Goal: Task Accomplishment & Management: Use online tool/utility

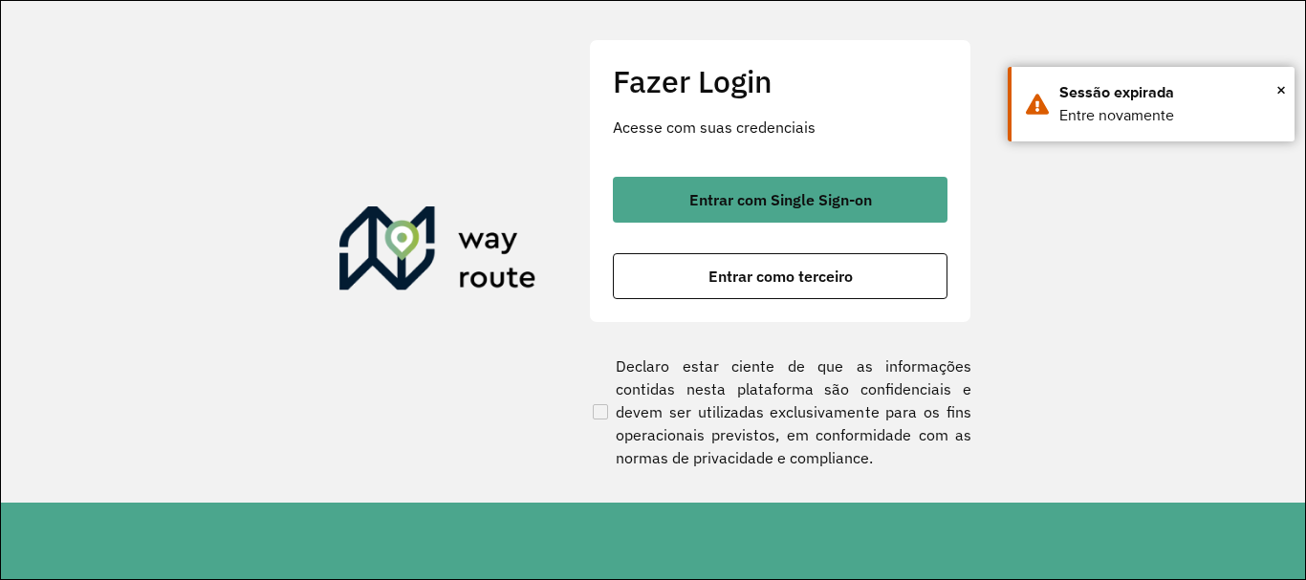
scroll to position [1253, 0]
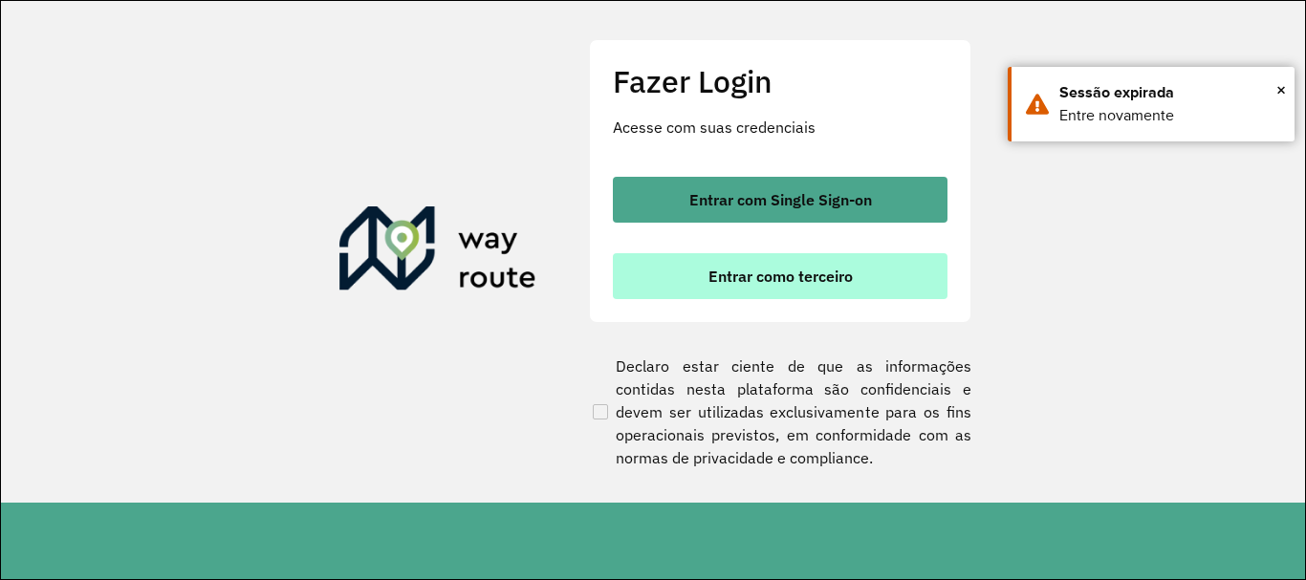
click at [827, 277] on span "Entrar como terceiro" at bounding box center [780, 276] width 144 height 15
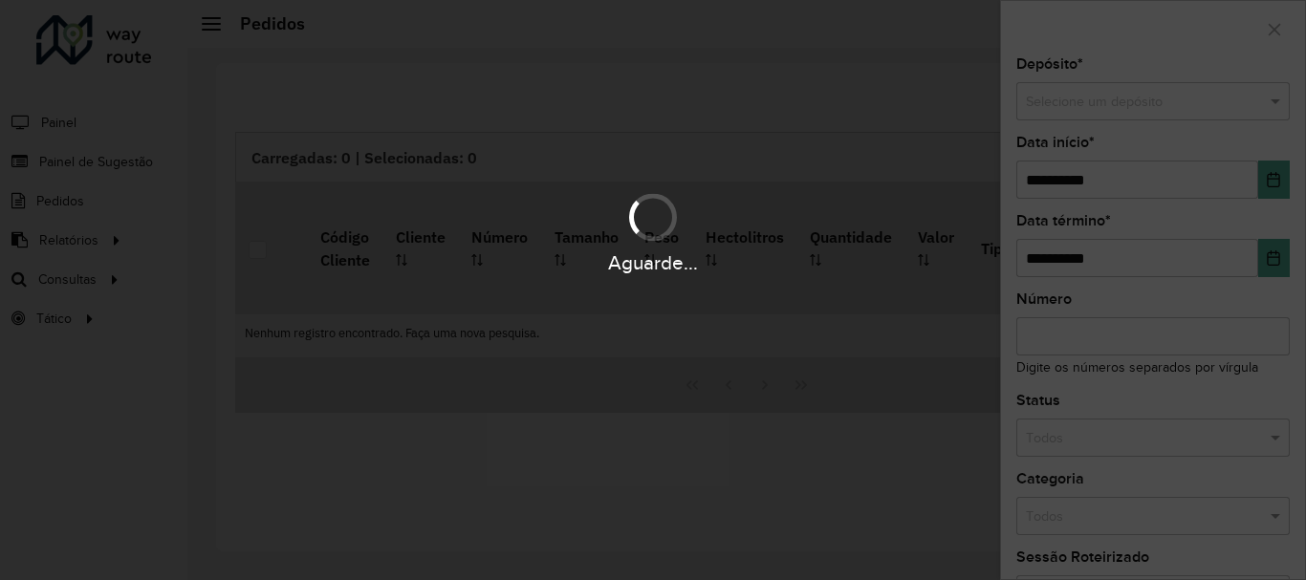
scroll to position [1253, 0]
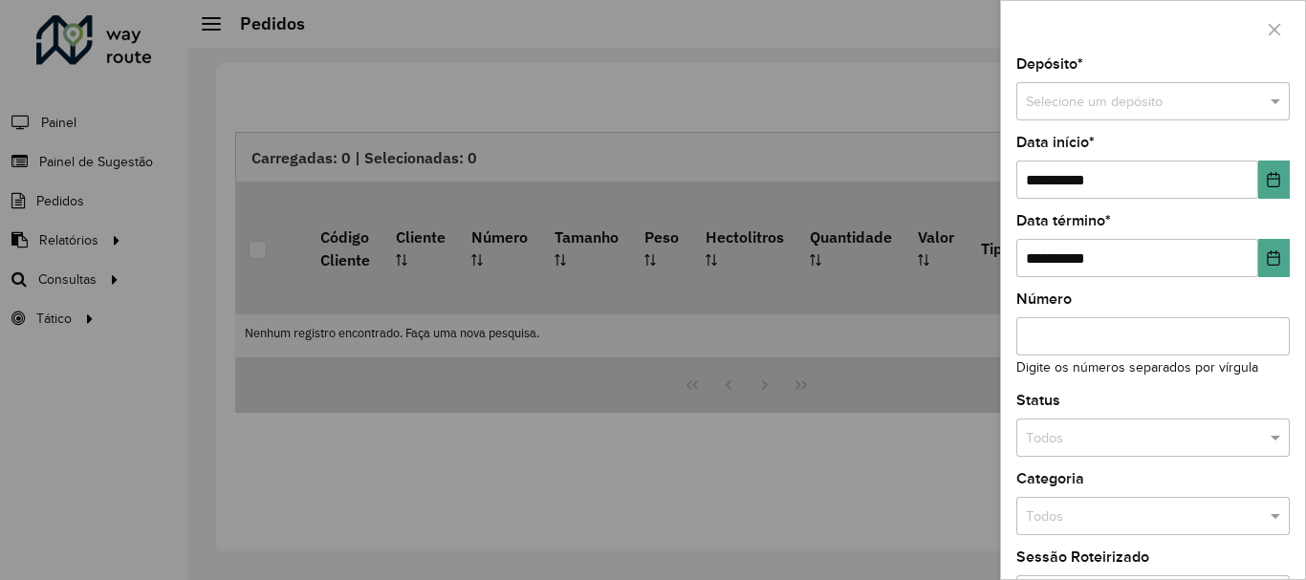
click at [70, 278] on div at bounding box center [653, 290] width 1306 height 580
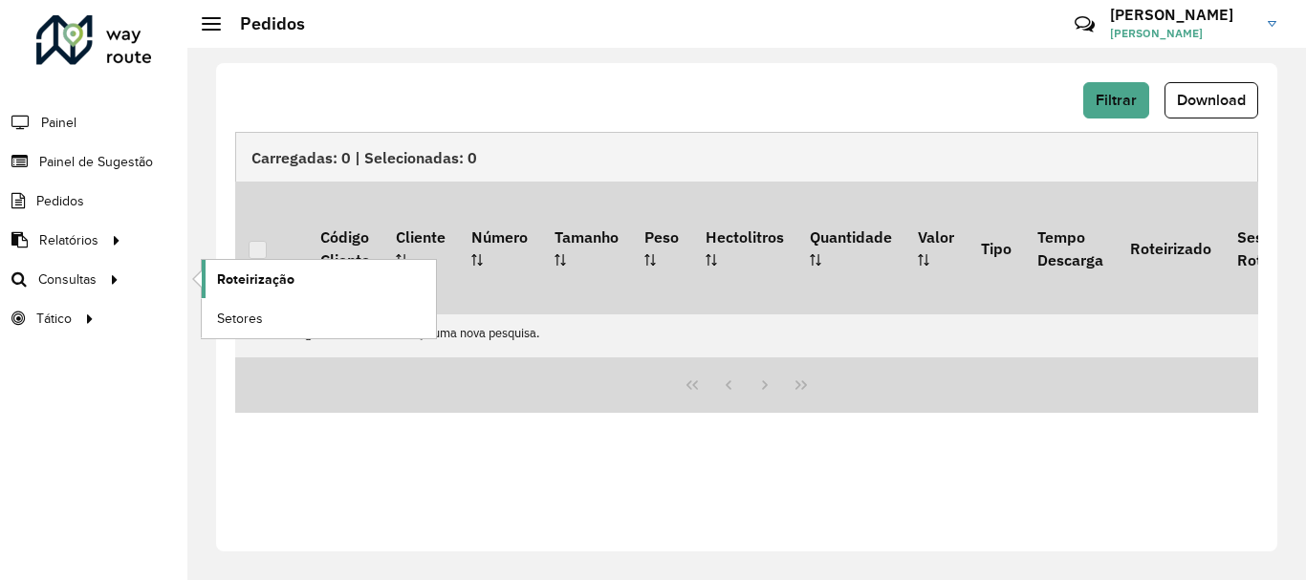
click at [259, 278] on span "Roteirização" at bounding box center [255, 280] width 77 height 20
click at [256, 279] on span "Roteirização" at bounding box center [255, 280] width 77 height 20
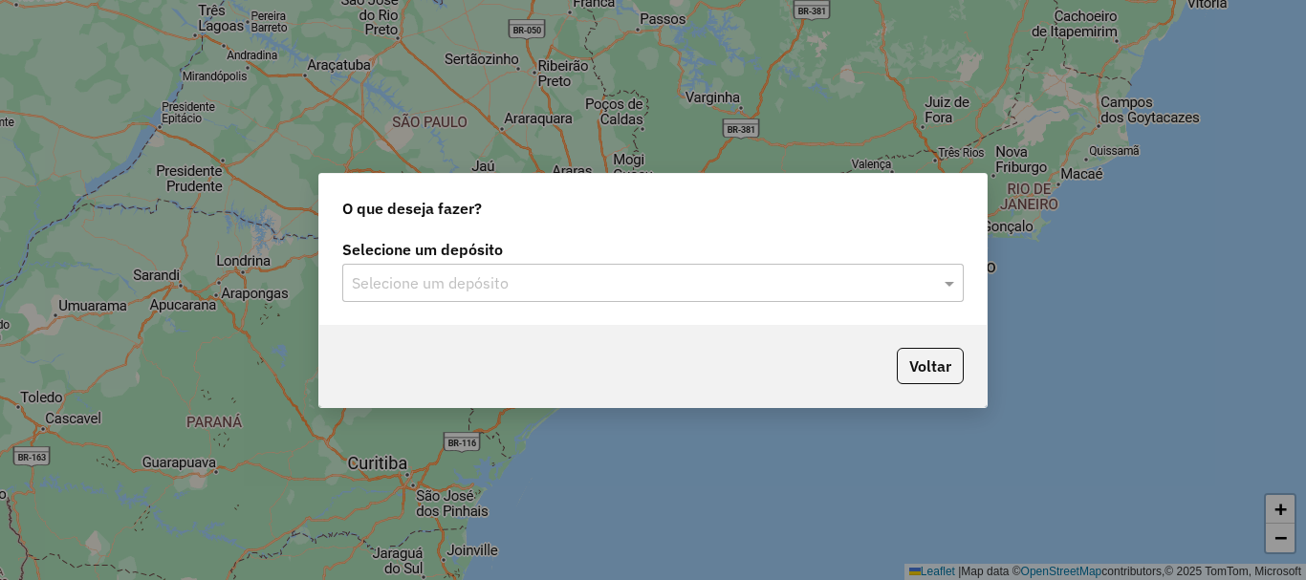
scroll to position [1253, 0]
click at [949, 280] on span at bounding box center [952, 282] width 24 height 23
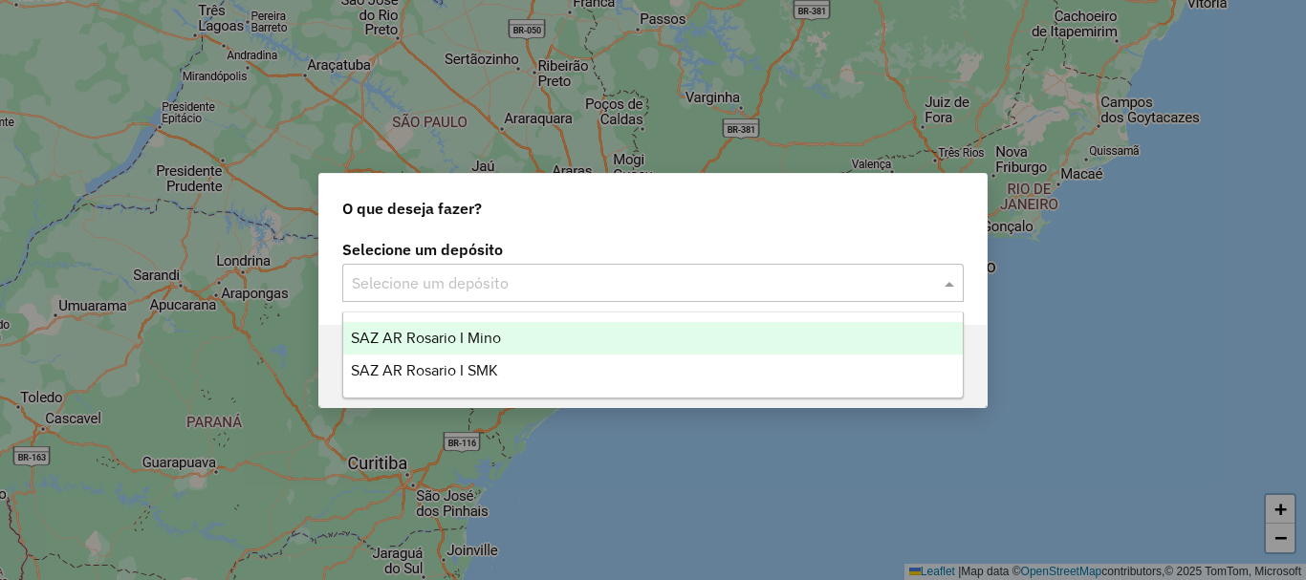
click at [435, 330] on span "SAZ AR Rosario I Mino" at bounding box center [426, 338] width 150 height 16
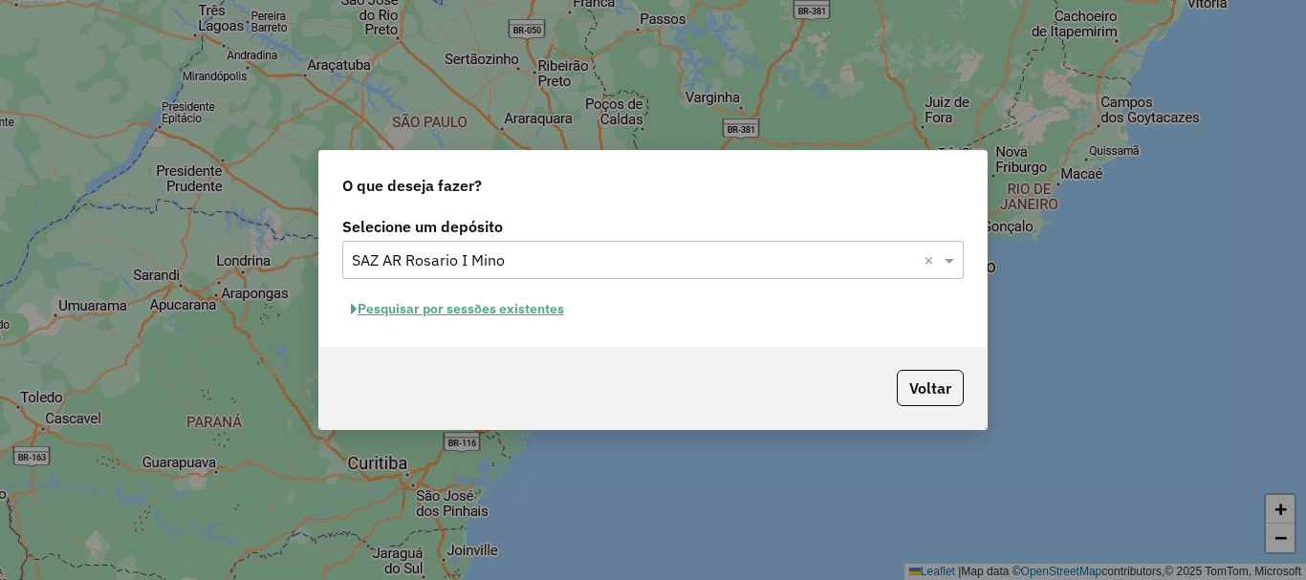
click at [494, 311] on button "Pesquisar por sessões existentes" at bounding box center [457, 309] width 230 height 30
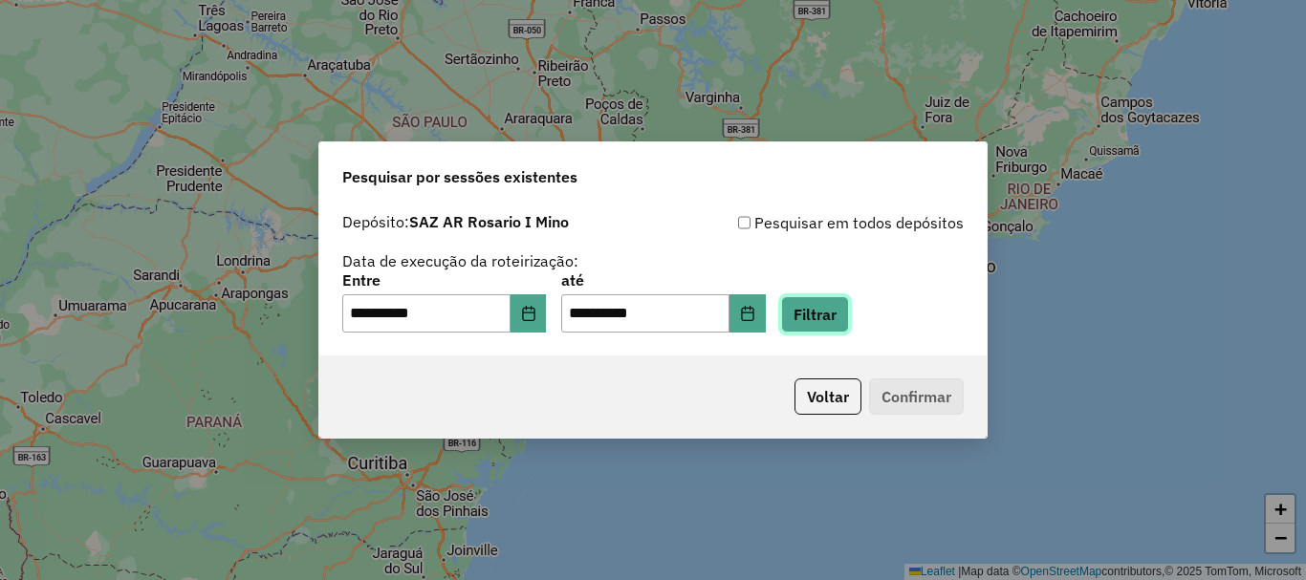
click at [831, 312] on button "Filtrar" at bounding box center [815, 314] width 68 height 36
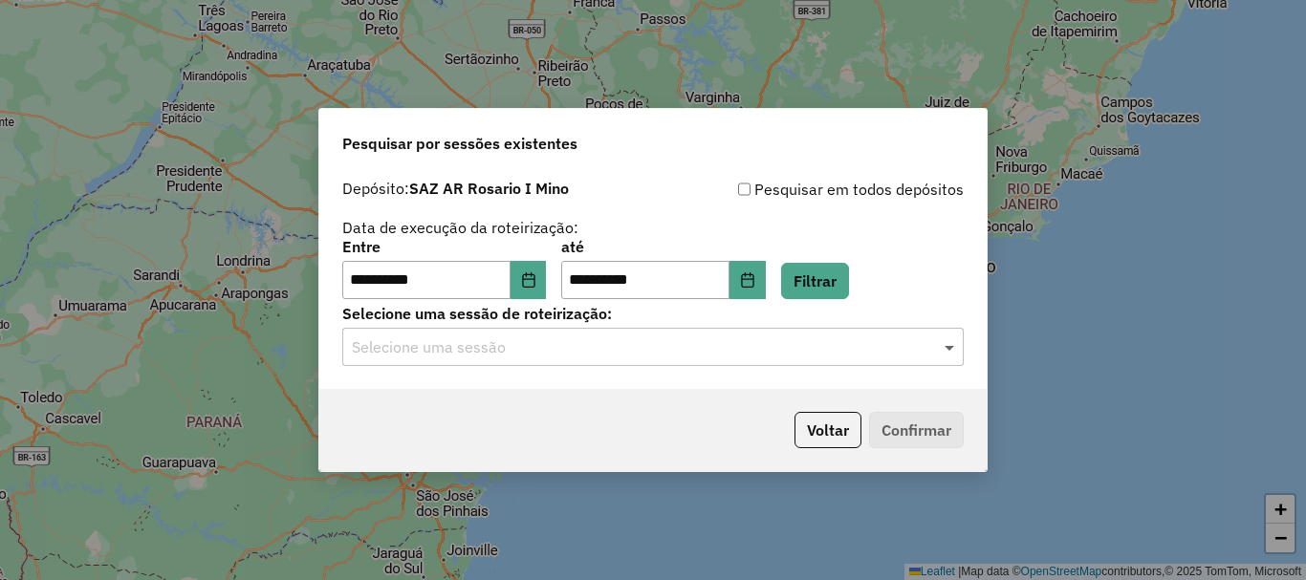
click at [946, 348] on span at bounding box center [952, 347] width 24 height 23
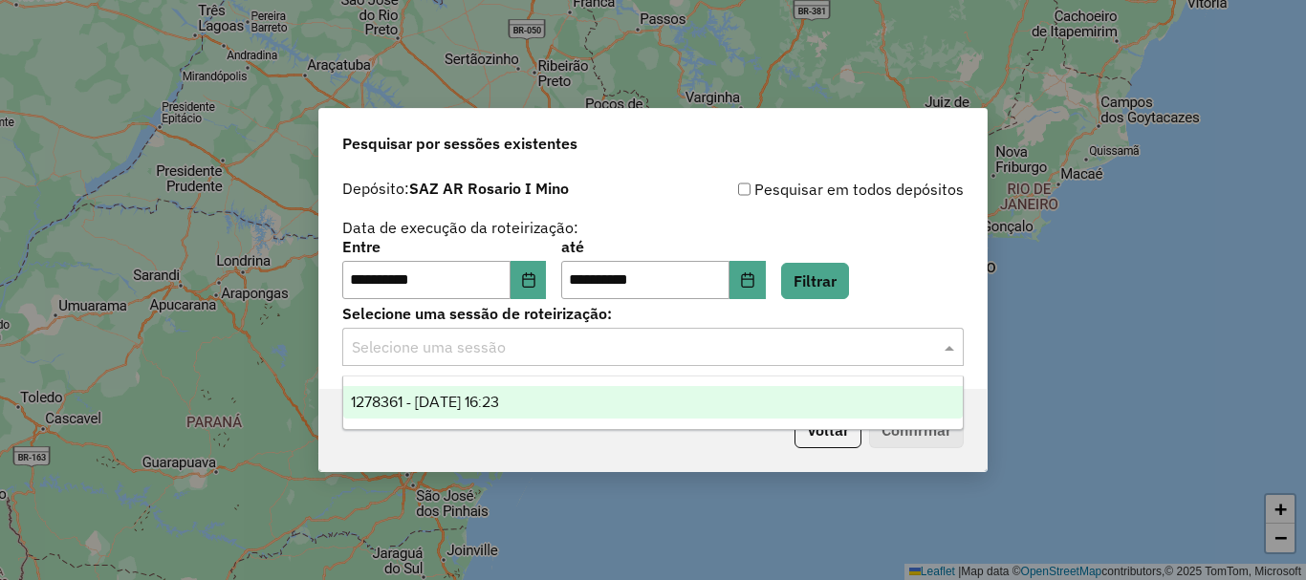
click at [493, 408] on span "1278361 - 19/09/2025 16:23" at bounding box center [425, 402] width 148 height 16
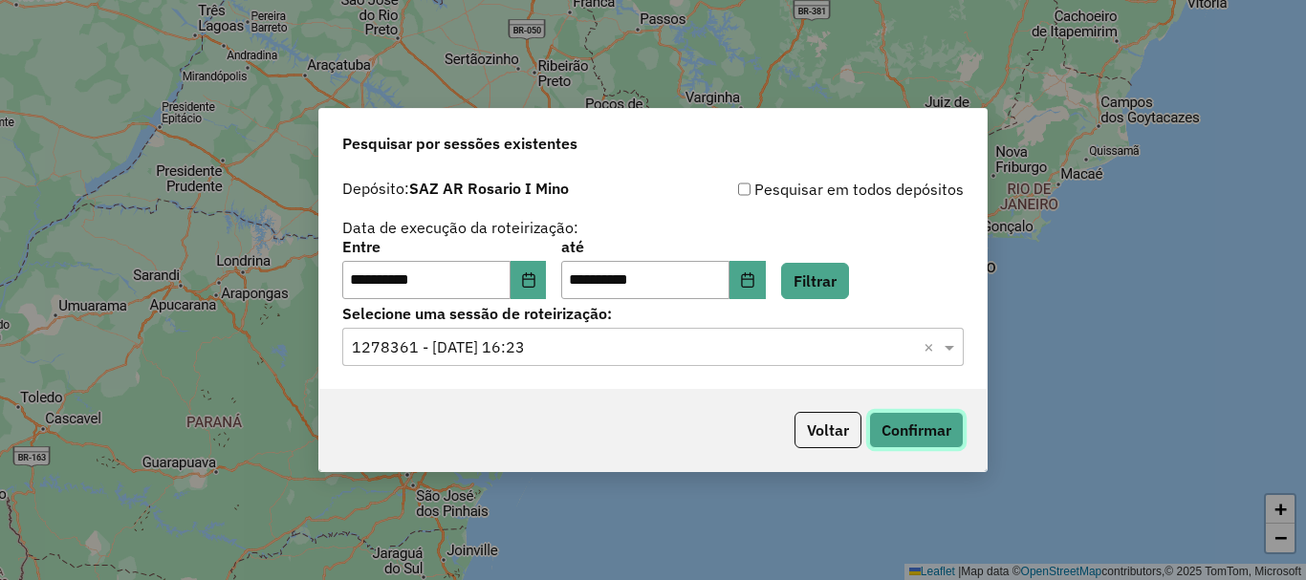
click at [911, 436] on button "Confirmar" at bounding box center [916, 430] width 95 height 36
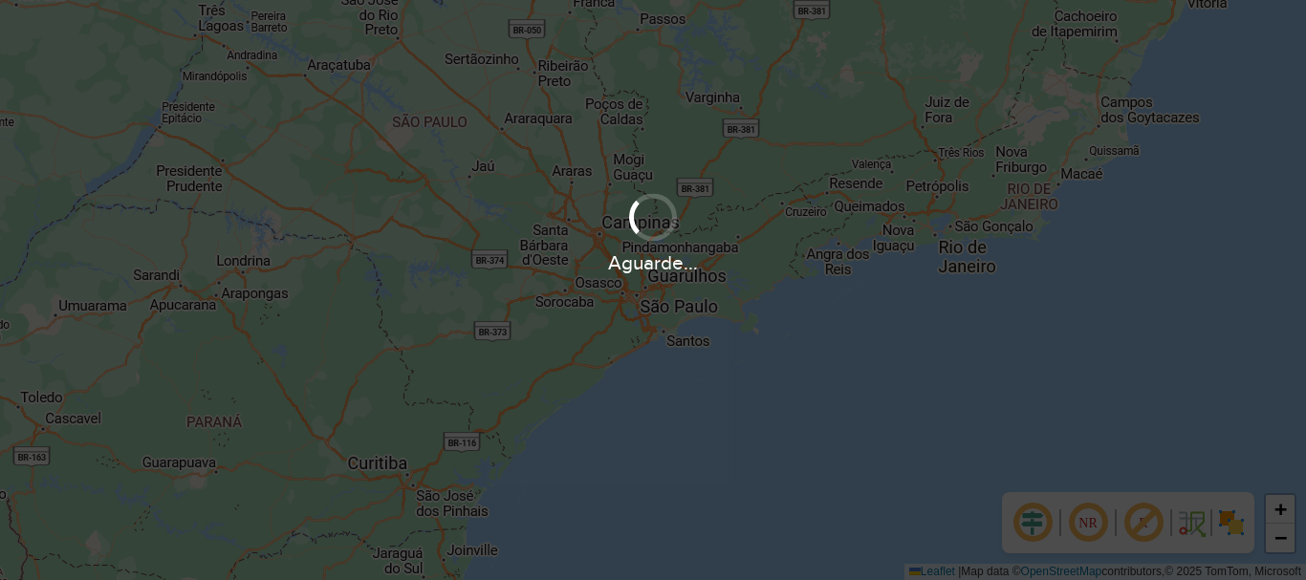
scroll to position [1253, 0]
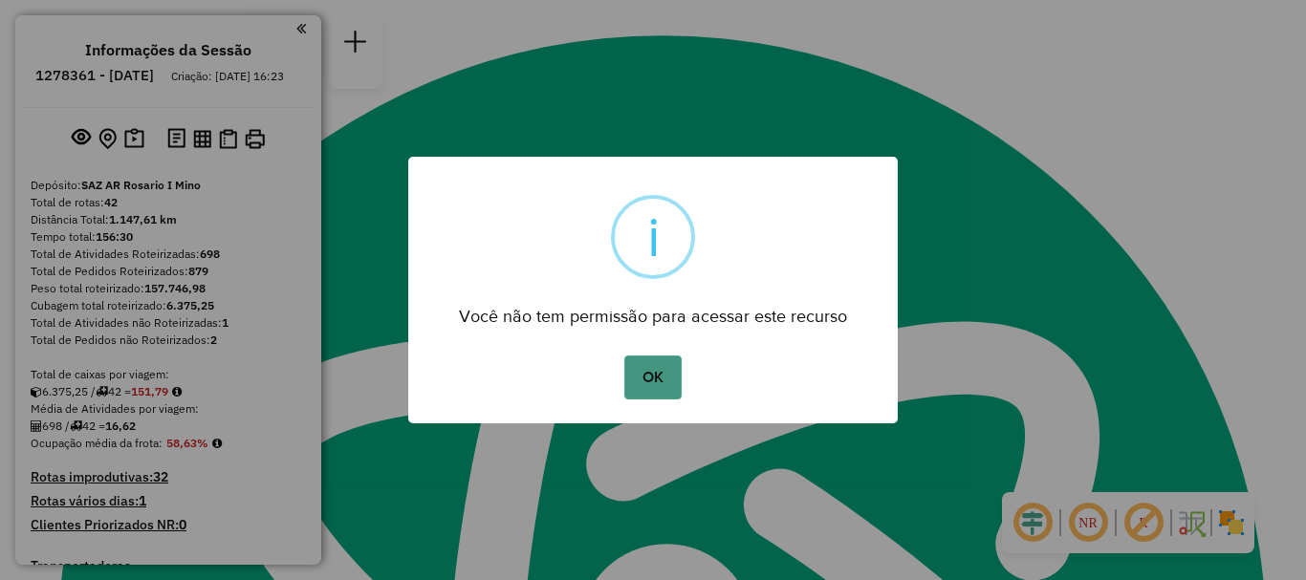
click at [640, 382] on button "OK" at bounding box center [652, 378] width 56 height 44
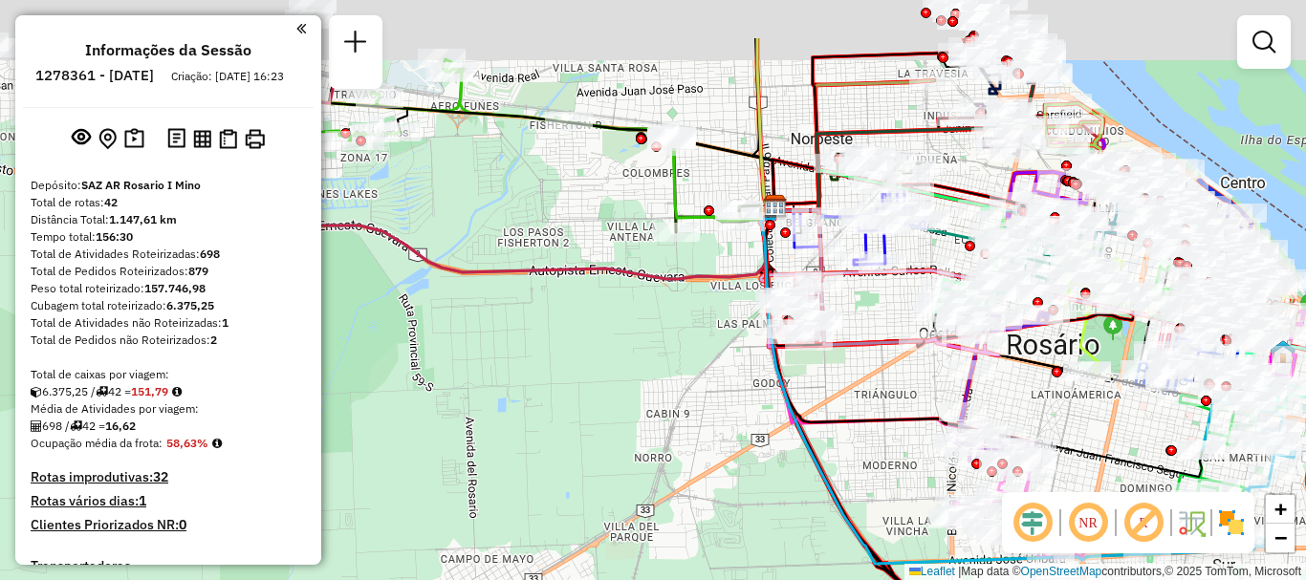
drag, startPoint x: 795, startPoint y: 376, endPoint x: 809, endPoint y: 379, distance: 13.7
click at [816, 386] on div "Janela de atendimento Grade de atendimento Capacidade Transportadoras Veículos …" at bounding box center [653, 290] width 1306 height 580
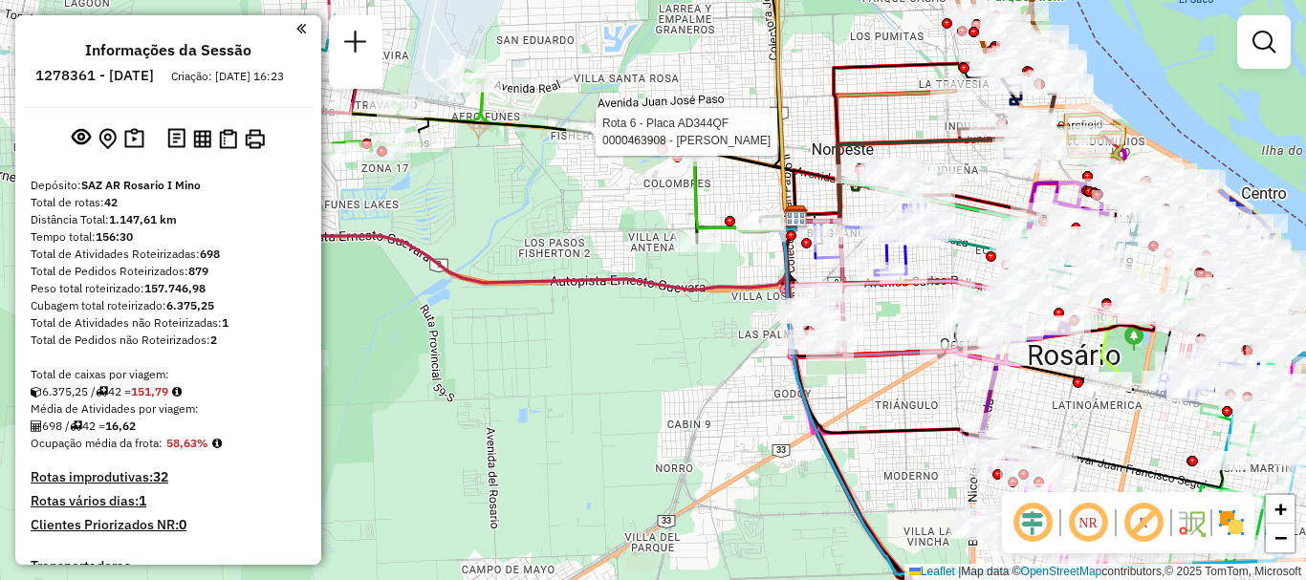
select select "**********"
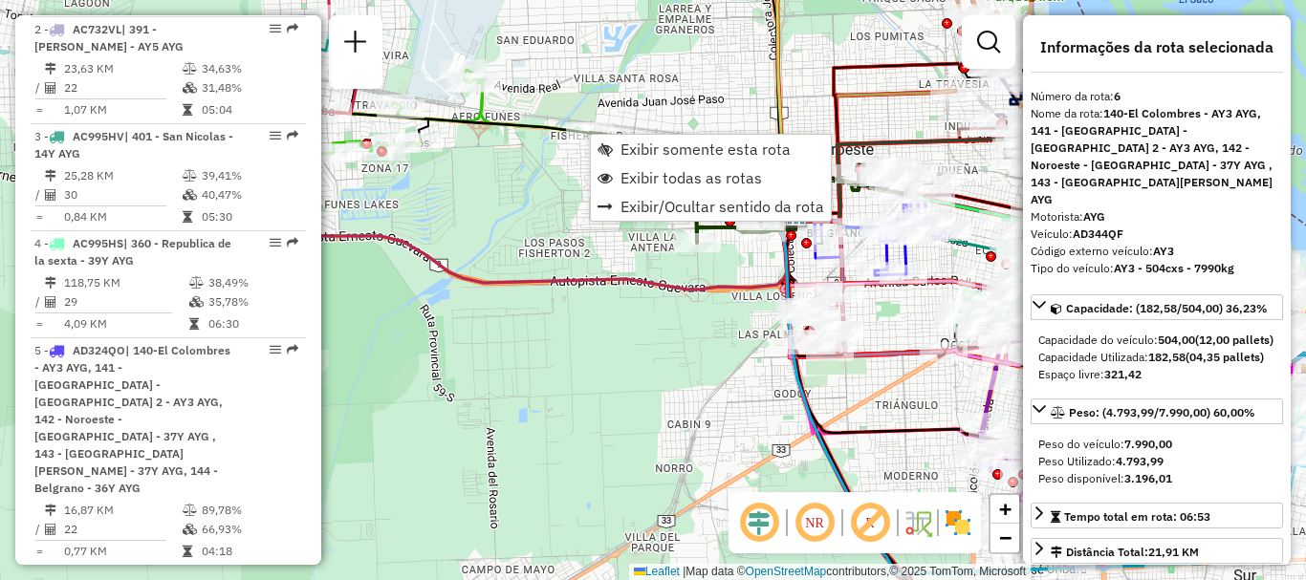
scroll to position [1285, 0]
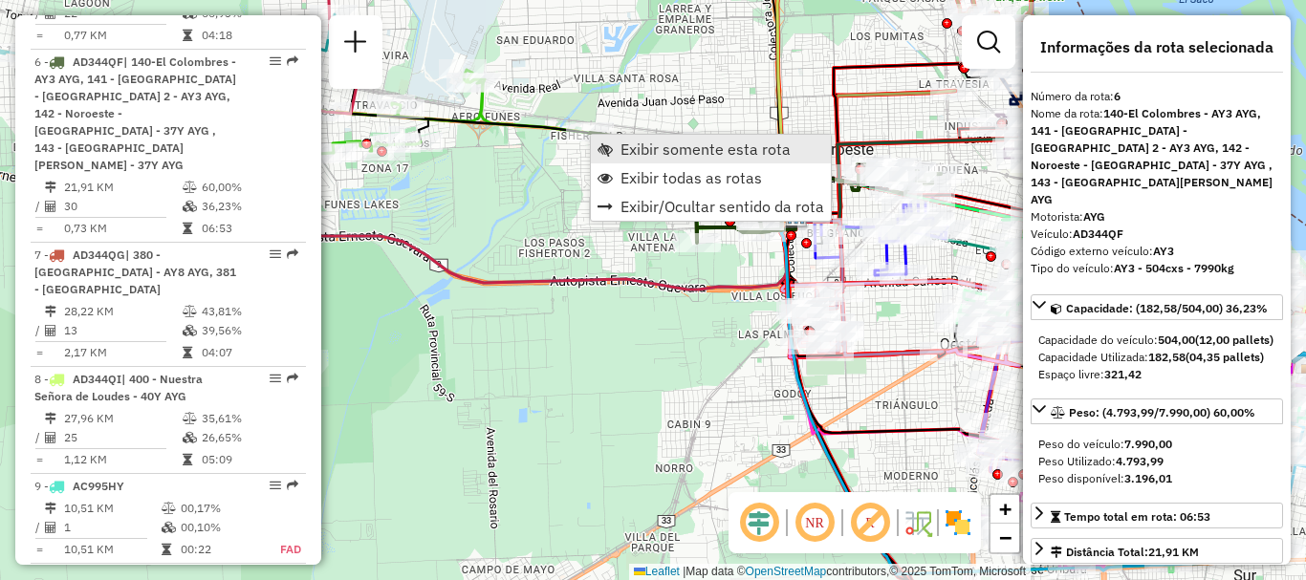
click at [664, 150] on span "Exibir somente esta rota" at bounding box center [705, 148] width 170 height 15
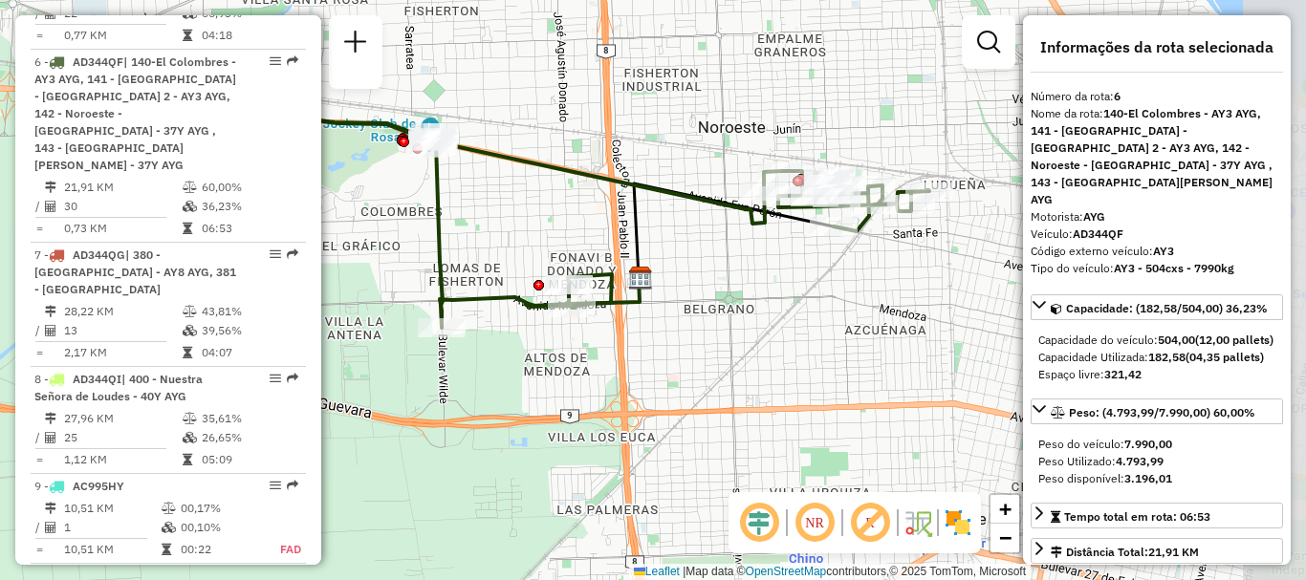
drag, startPoint x: 582, startPoint y: 223, endPoint x: 575, endPoint y: 209, distance: 15.4
click at [575, 209] on div "Janela de atendimento Grade de atendimento Capacidade Transportadoras Veículos …" at bounding box center [653, 290] width 1306 height 580
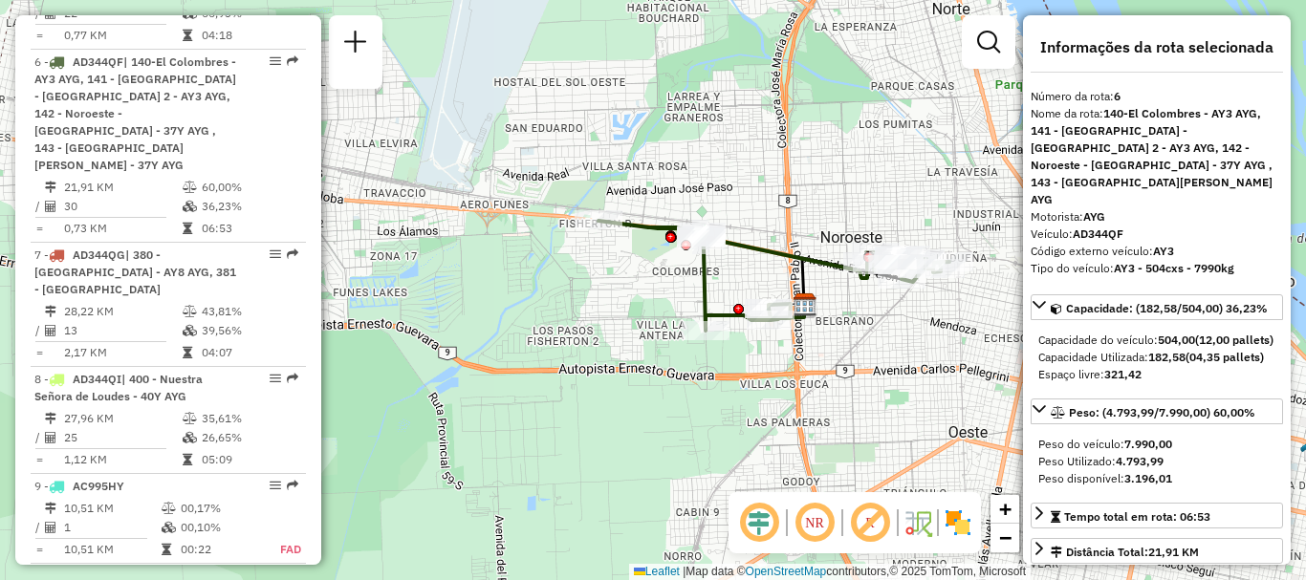
drag, startPoint x: 671, startPoint y: 324, endPoint x: 546, endPoint y: 255, distance: 142.9
click at [546, 255] on div "Janela de atendimento Grade de atendimento Capacidade Transportadoras Veículos …" at bounding box center [653, 290] width 1306 height 580
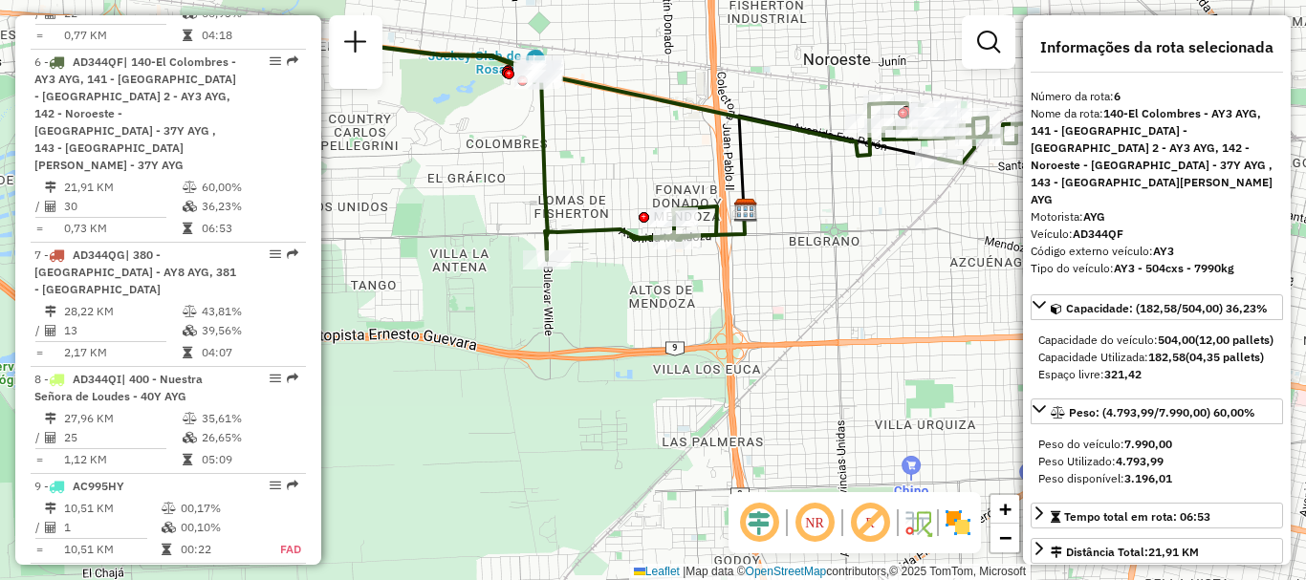
drag, startPoint x: 559, startPoint y: 285, endPoint x: 411, endPoint y: 245, distance: 153.5
click at [401, 238] on div "Janela de atendimento Grade de atendimento Capacidade Transportadoras Veículos …" at bounding box center [653, 290] width 1306 height 580
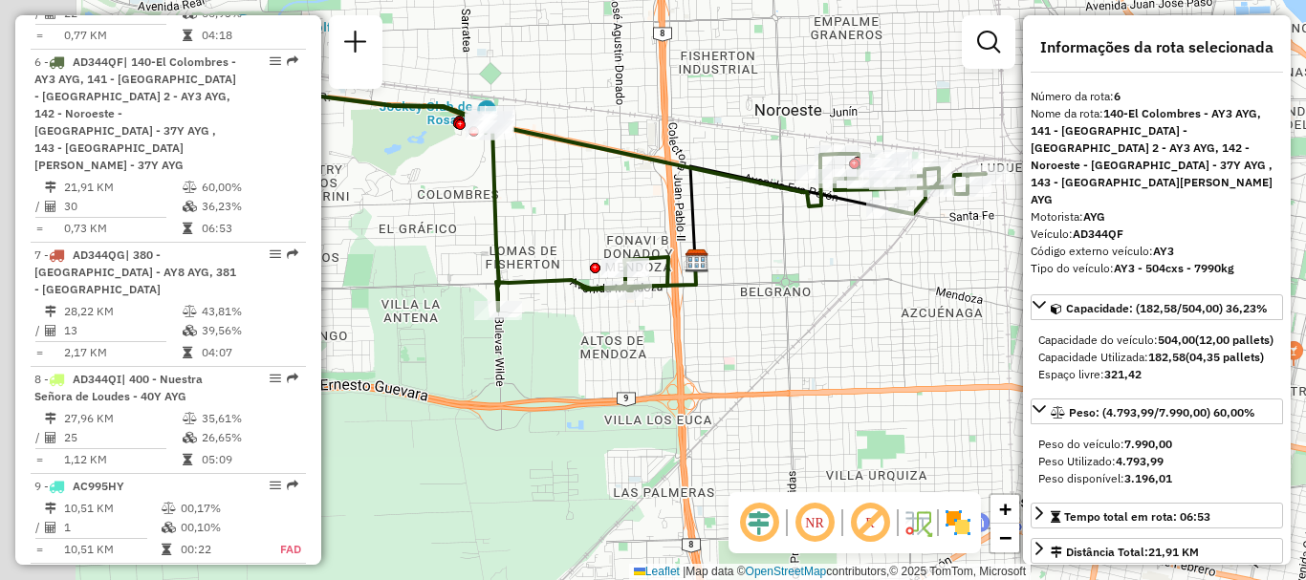
drag, startPoint x: 634, startPoint y: 270, endPoint x: 820, endPoint y: 293, distance: 187.8
click at [820, 293] on div "Janela de atendimento Grade de atendimento Capacidade Transportadoras Veículos …" at bounding box center [653, 290] width 1306 height 580
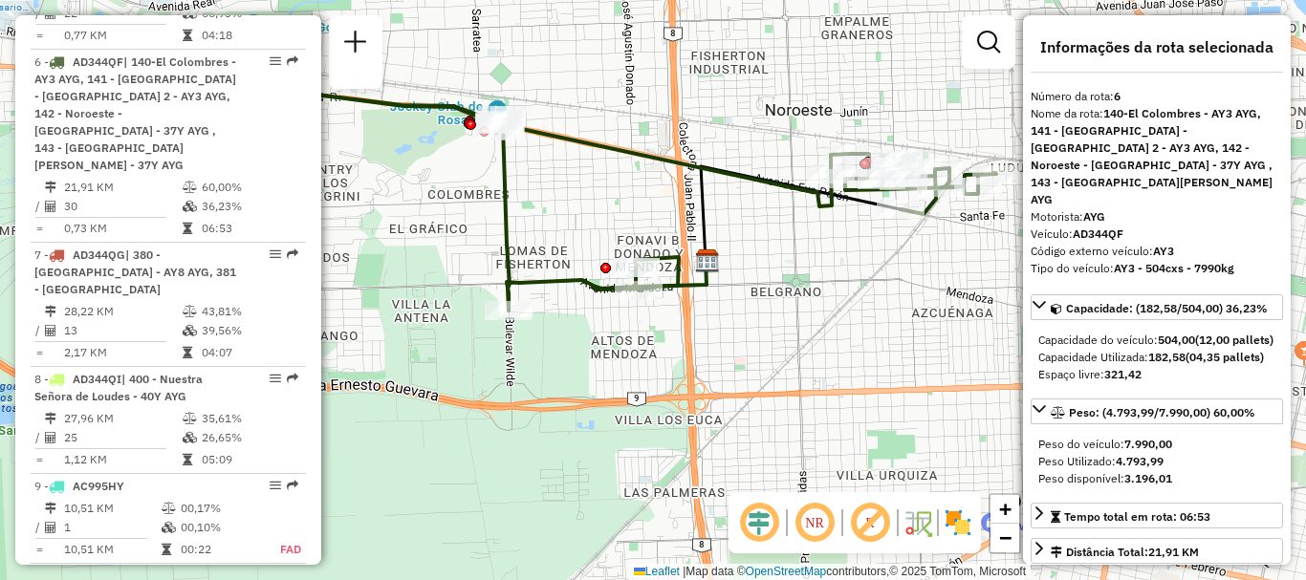
click at [730, 277] on div "Janela de atendimento Grade de atendimento Capacidade Transportadoras Veículos …" at bounding box center [653, 290] width 1306 height 580
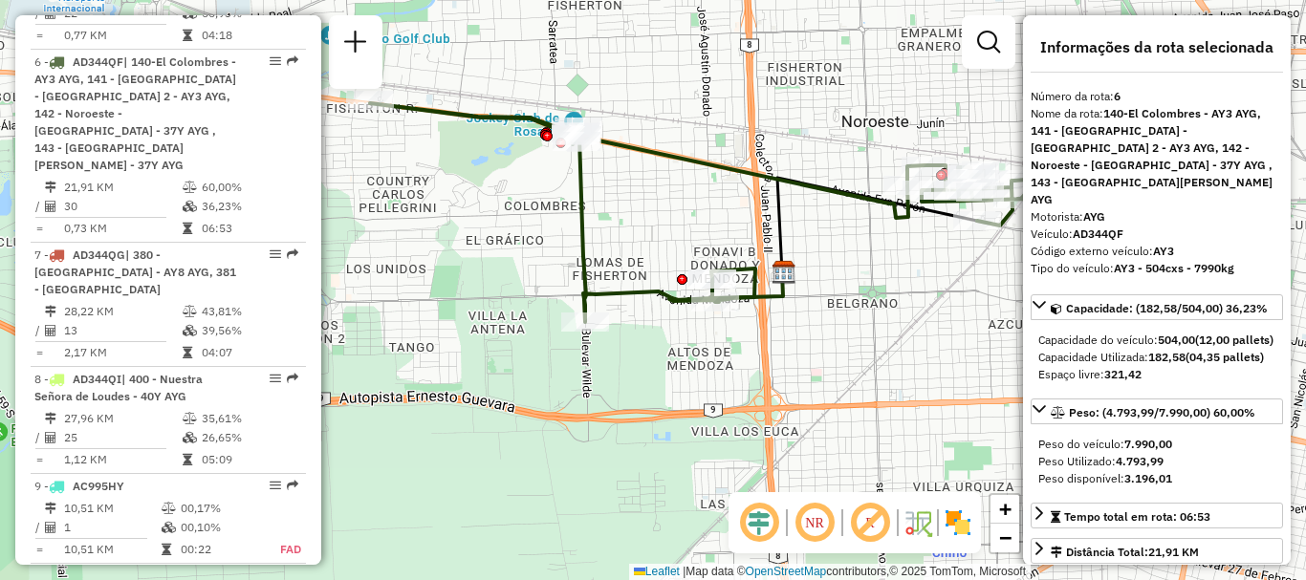
drag, startPoint x: 423, startPoint y: 248, endPoint x: 501, endPoint y: 259, distance: 78.3
click at [501, 259] on div "Janela de atendimento Grade de atendimento Capacidade Transportadoras Veículos …" at bounding box center [653, 290] width 1306 height 580
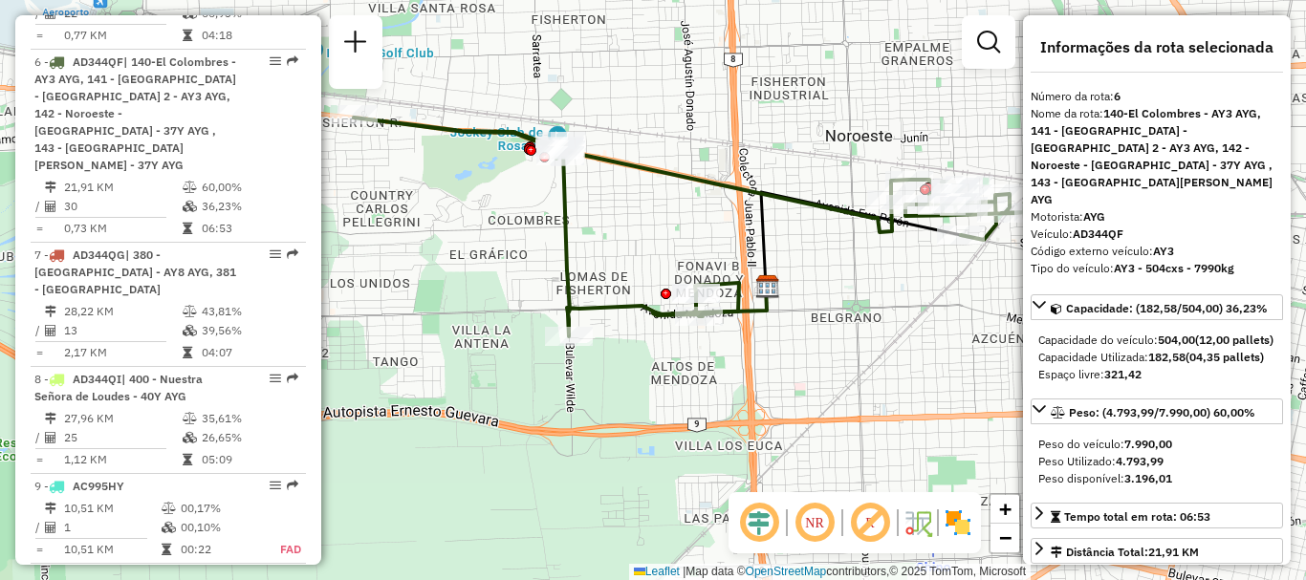
drag, startPoint x: 809, startPoint y: 274, endPoint x: 801, endPoint y: 298, distance: 25.1
click at [801, 298] on div "Janela de atendimento Grade de atendimento Capacidade Transportadoras Veículos …" at bounding box center [653, 290] width 1306 height 580
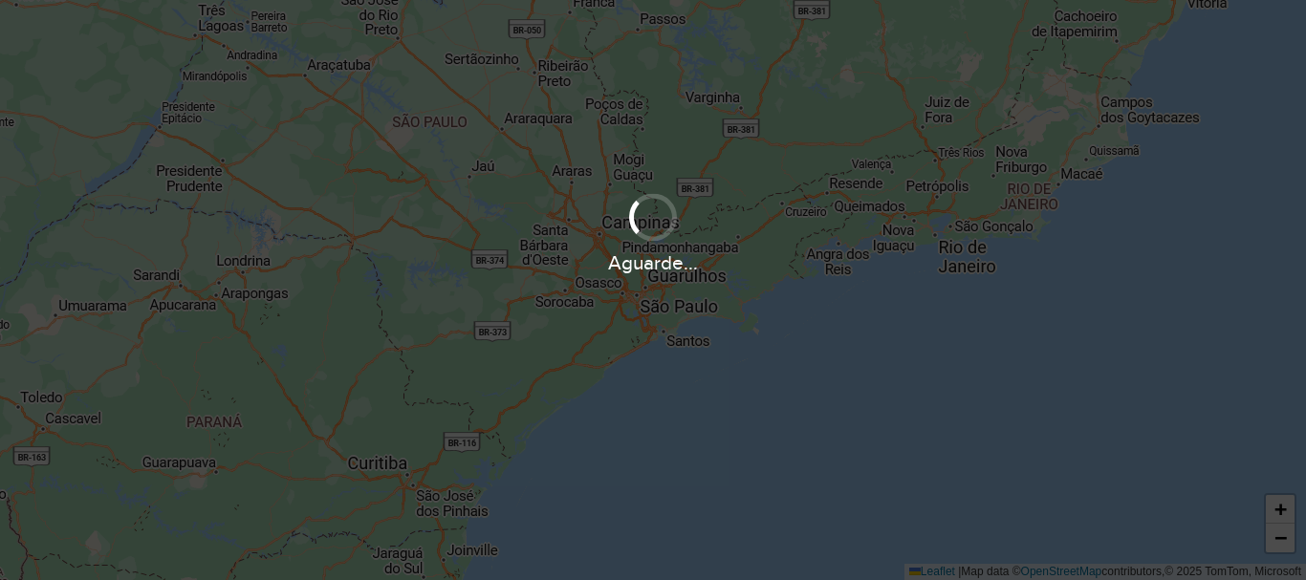
scroll to position [1253, 0]
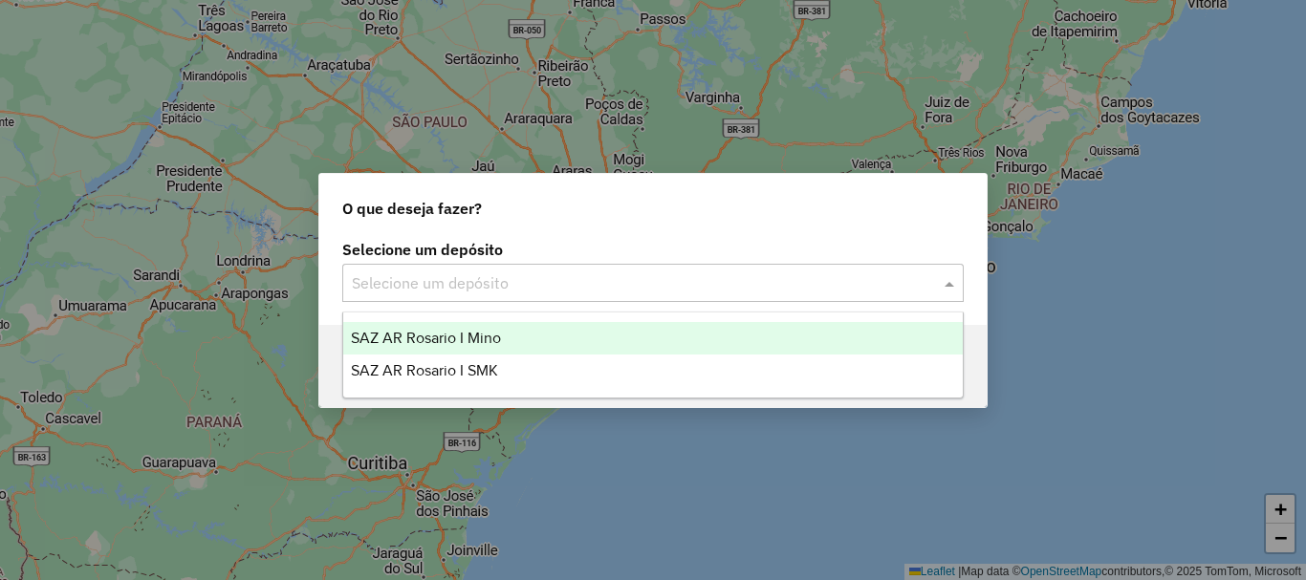
click at [951, 280] on span at bounding box center [952, 282] width 24 height 23
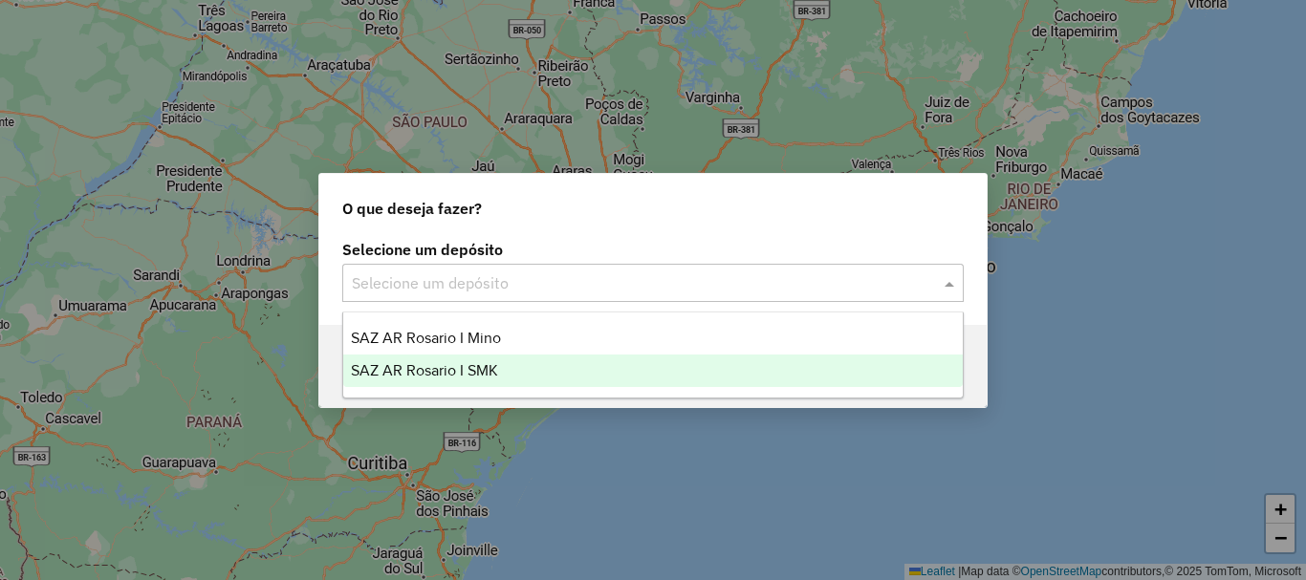
click at [459, 374] on span "SAZ AR Rosario I SMK" at bounding box center [424, 370] width 147 height 16
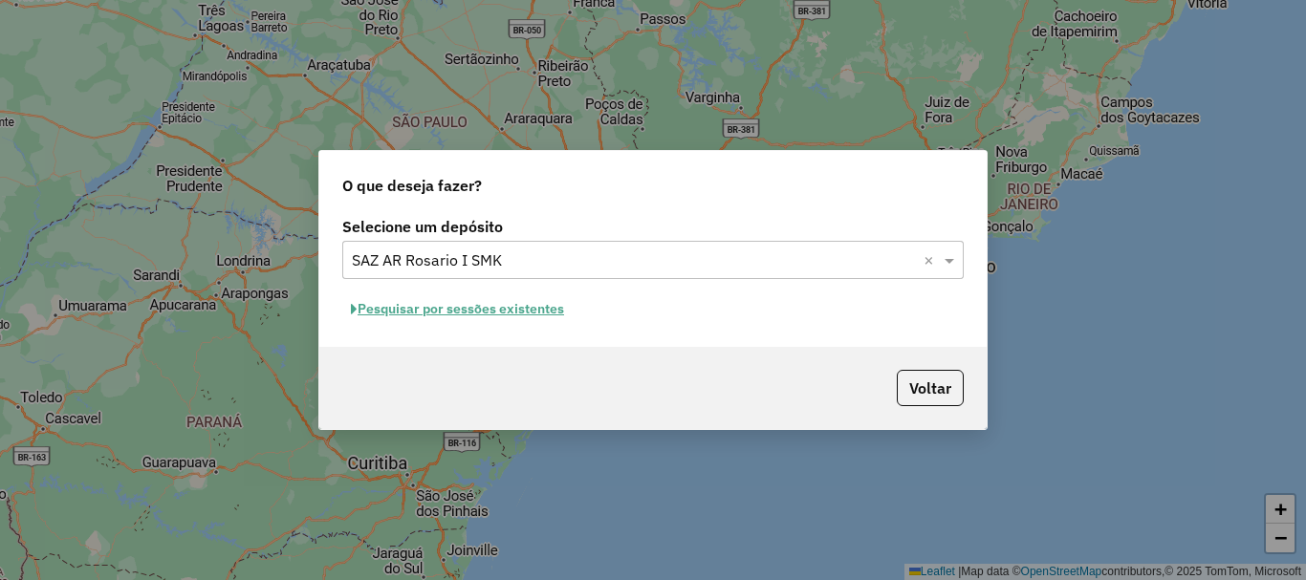
click at [451, 311] on button "Pesquisar por sessões existentes" at bounding box center [457, 309] width 230 height 30
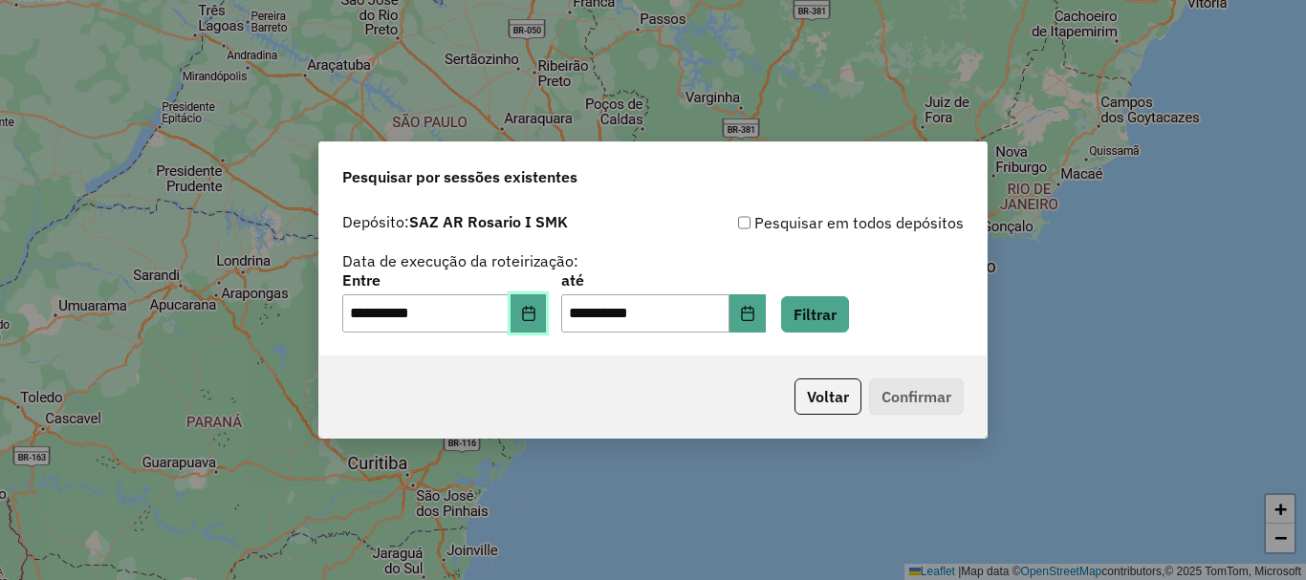
click at [534, 320] on icon "Choose Date" at bounding box center [528, 313] width 12 height 15
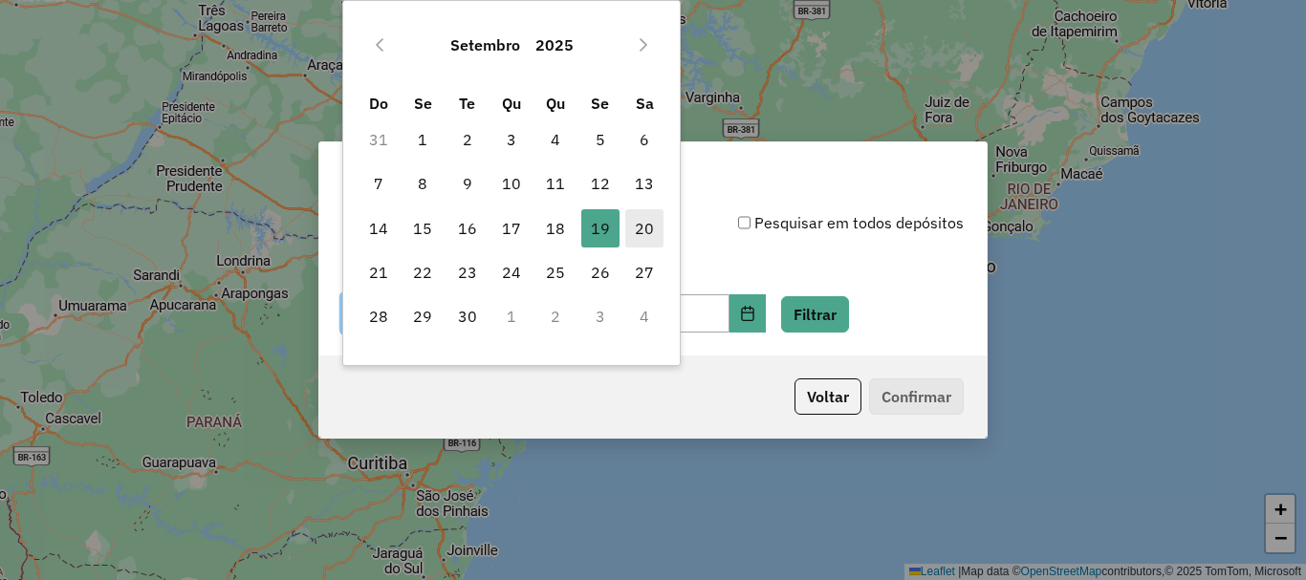
click at [640, 230] on span "20" at bounding box center [644, 228] width 38 height 38
type input "**********"
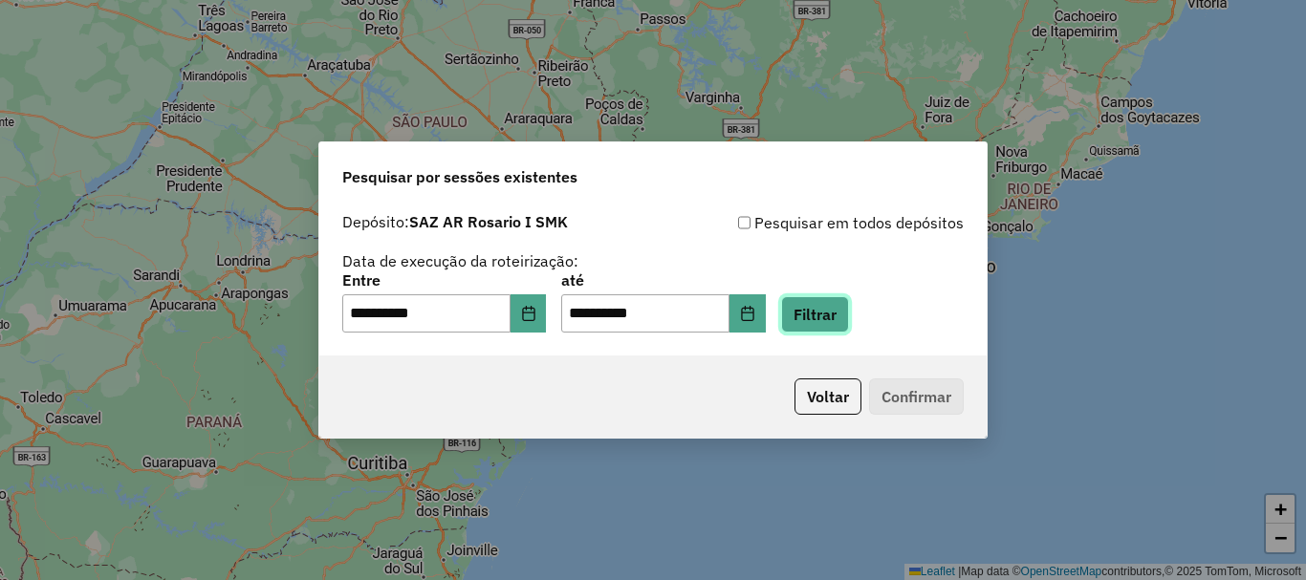
click at [835, 321] on button "Filtrar" at bounding box center [815, 314] width 68 height 36
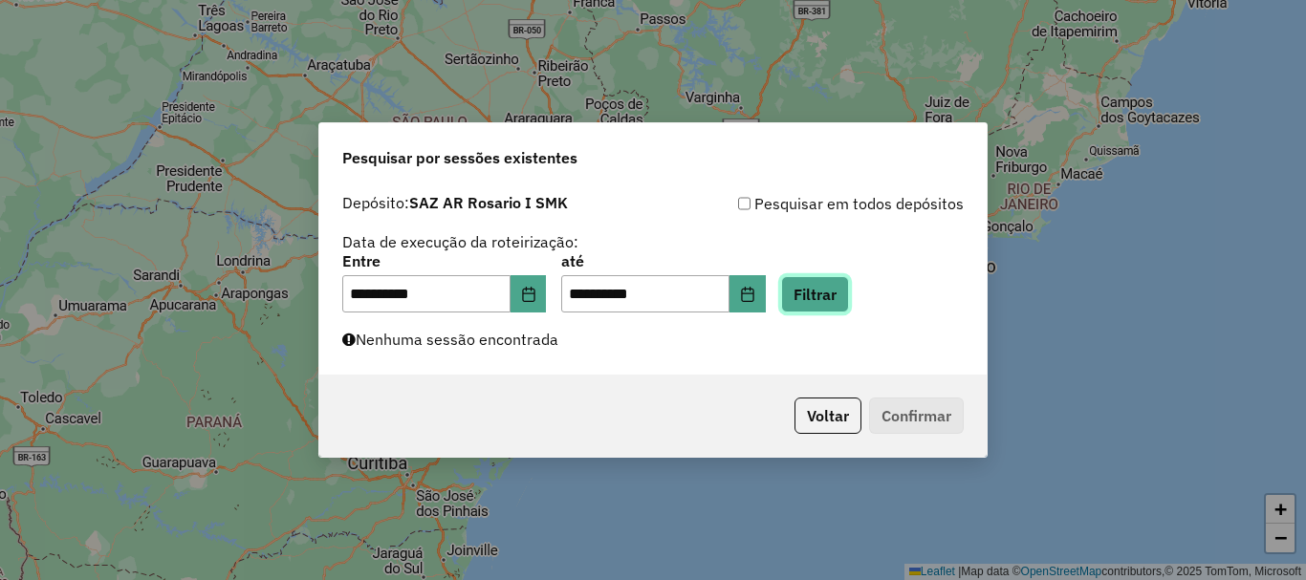
click at [843, 291] on button "Filtrar" at bounding box center [815, 294] width 68 height 36
